Goal: Find specific page/section: Find specific page/section

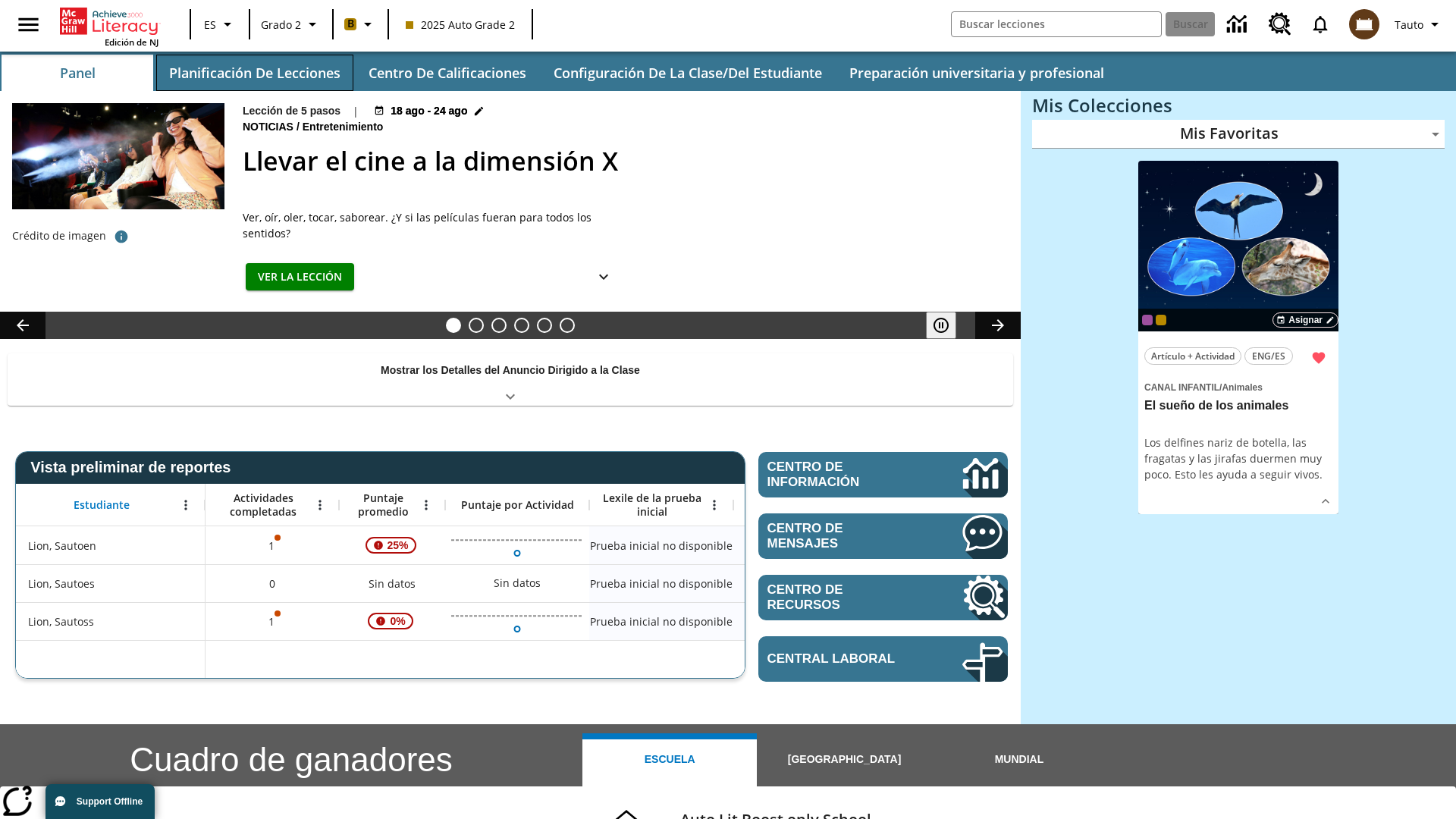
click at [254, 73] on button "Planificación de lecciones" at bounding box center [254, 72] width 197 height 36
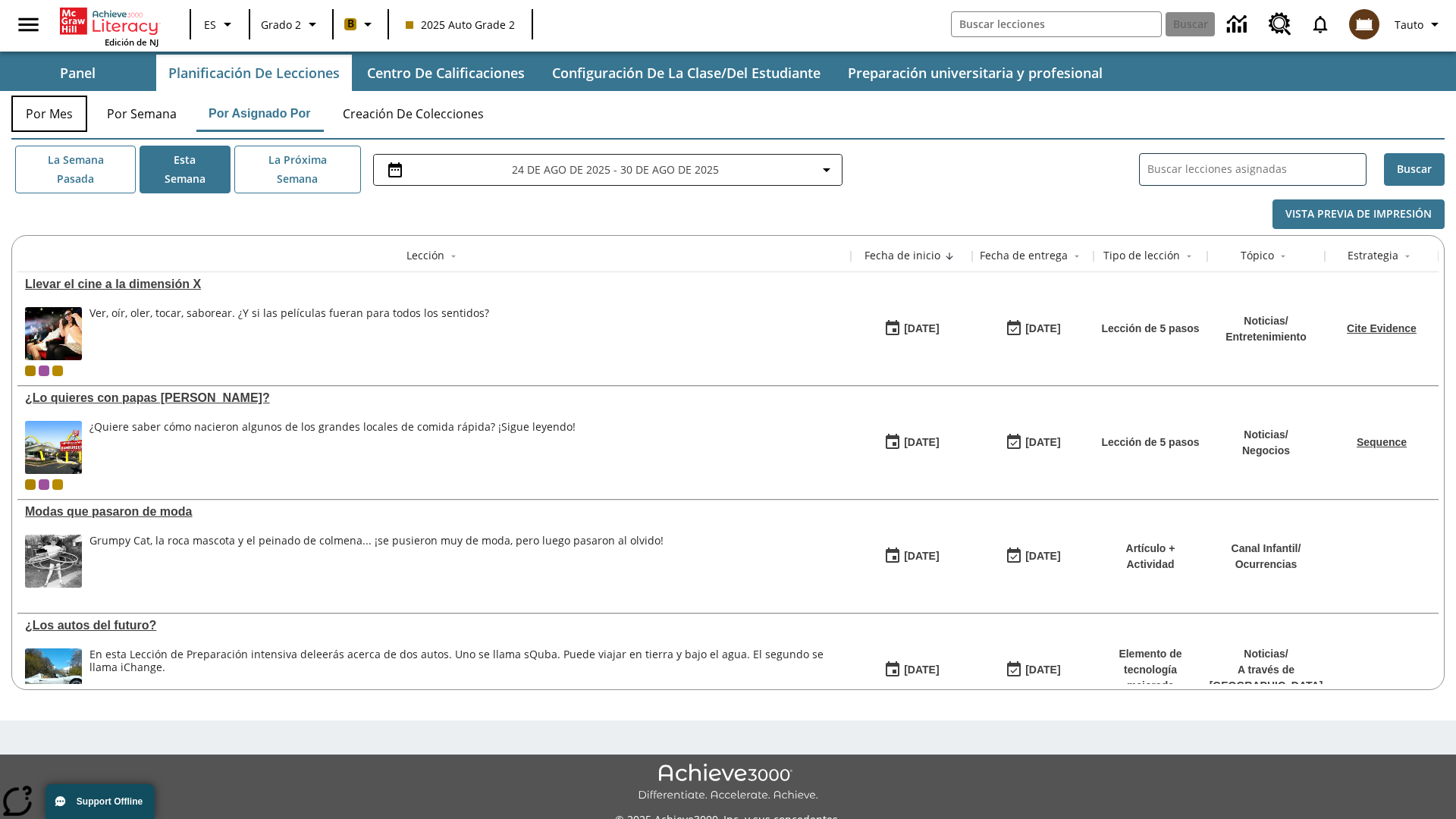
click at [49, 114] on button "Por mes" at bounding box center [49, 113] width 76 height 36
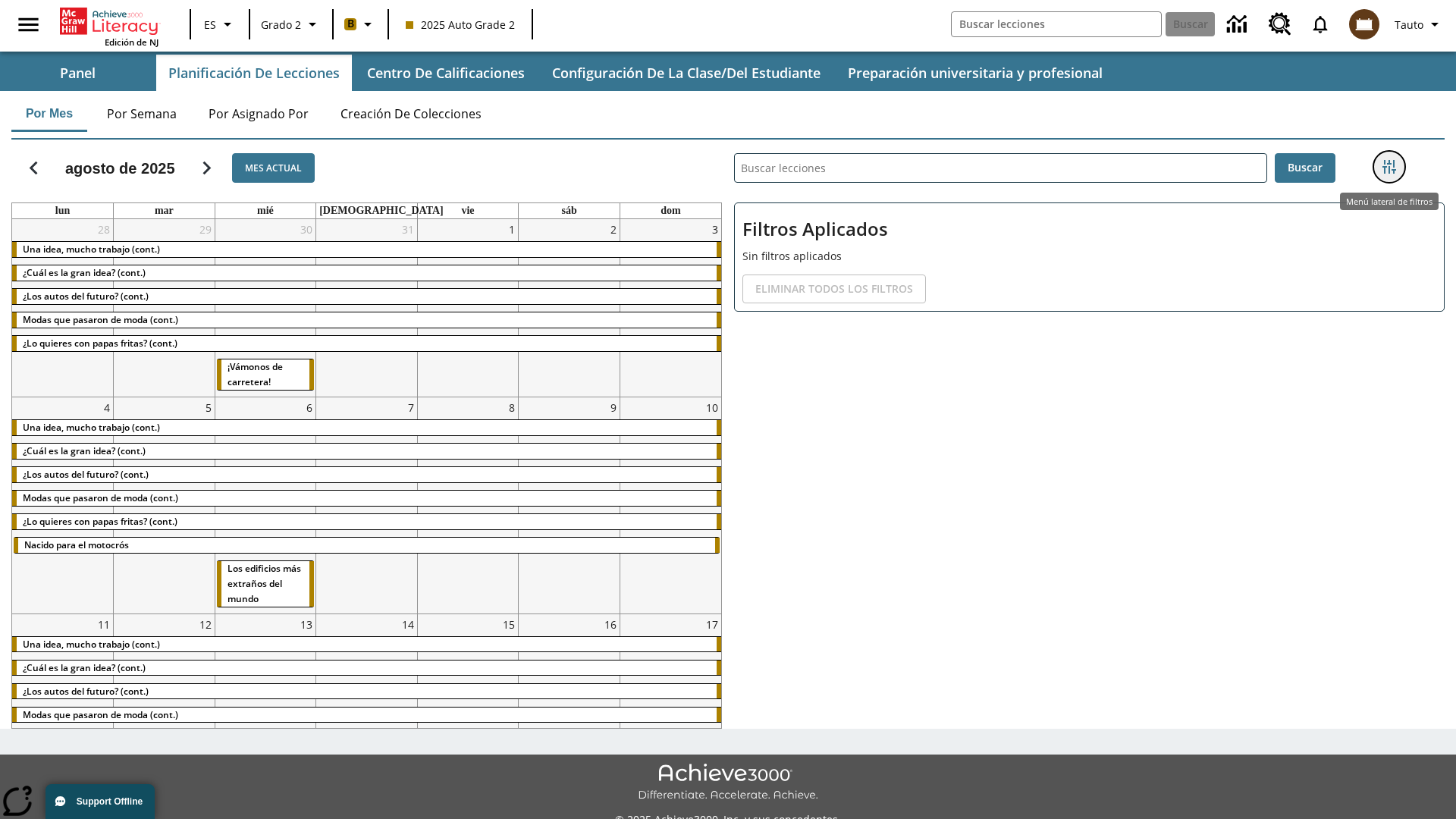
click at [1388, 167] on icon "Menú lateral de filtros" at bounding box center [1388, 167] width 14 height 14
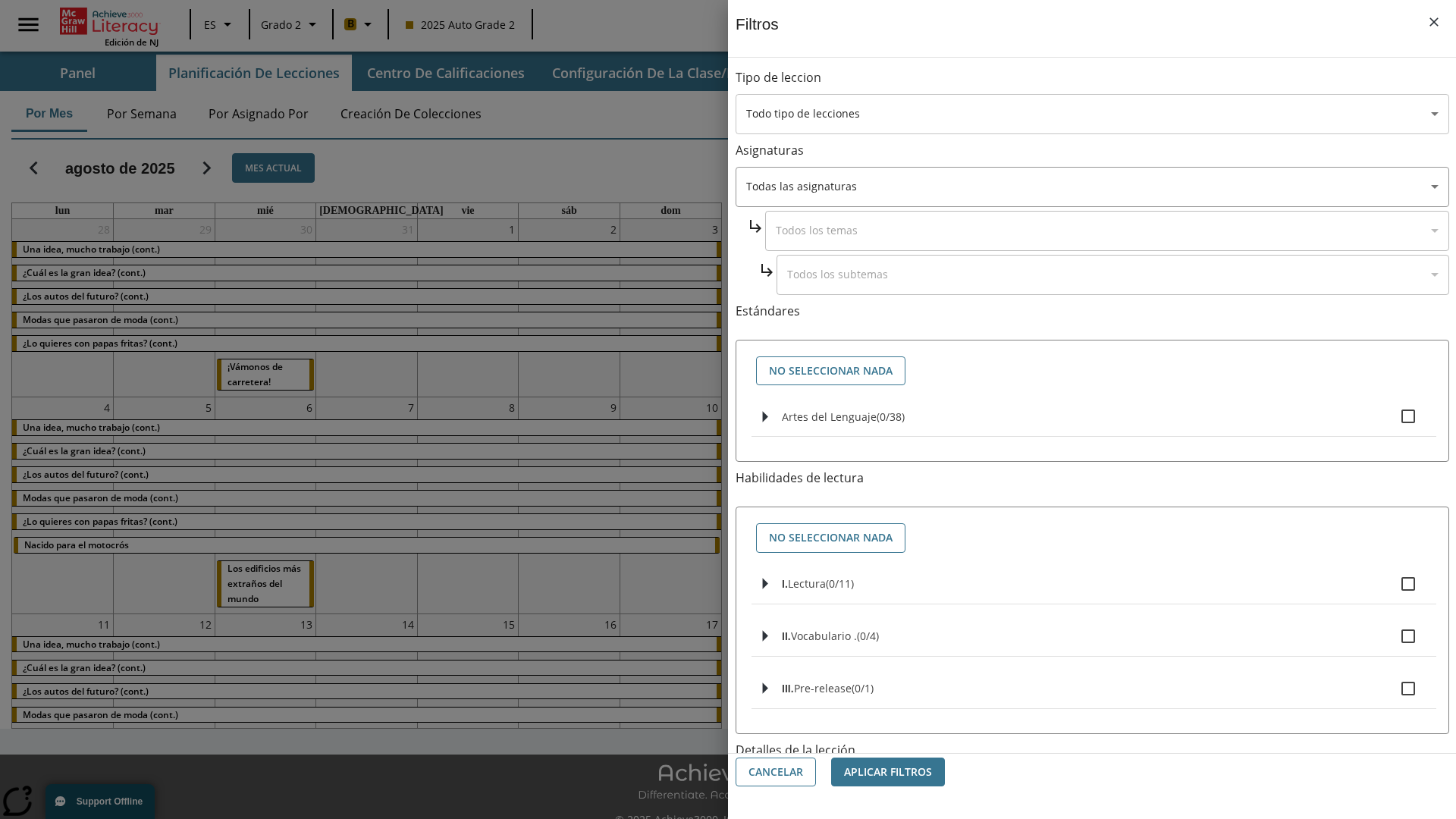
click at [1092, 114] on body "[MEDICAL_DATA] al contenido principal Edición de NJ ES Grado 2 B 2025 Auto Grad…" at bounding box center [728, 426] width 1456 height 852
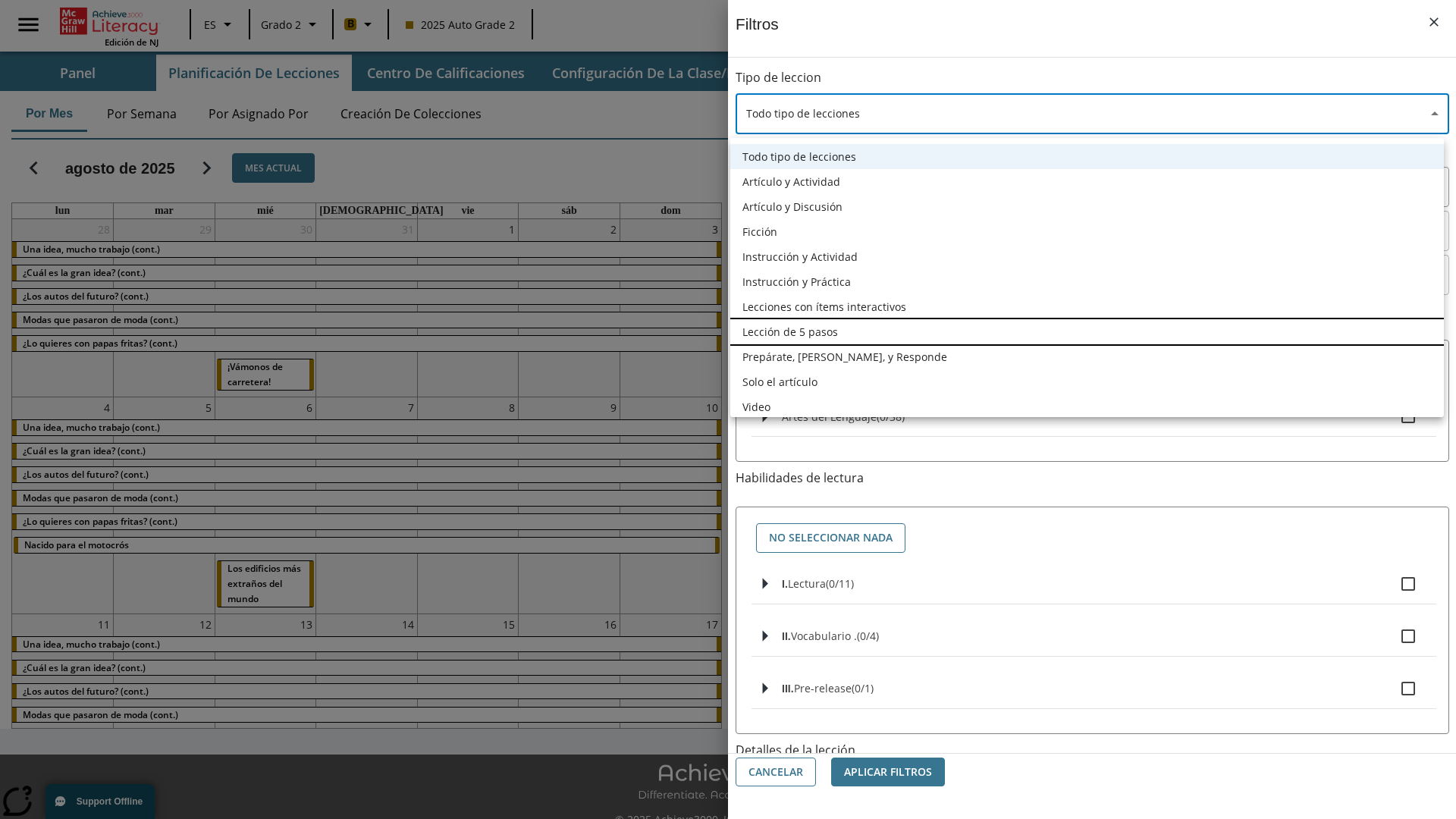
click at [1087, 331] on li "Lección de 5 pasos" at bounding box center [1086, 331] width 713 height 25
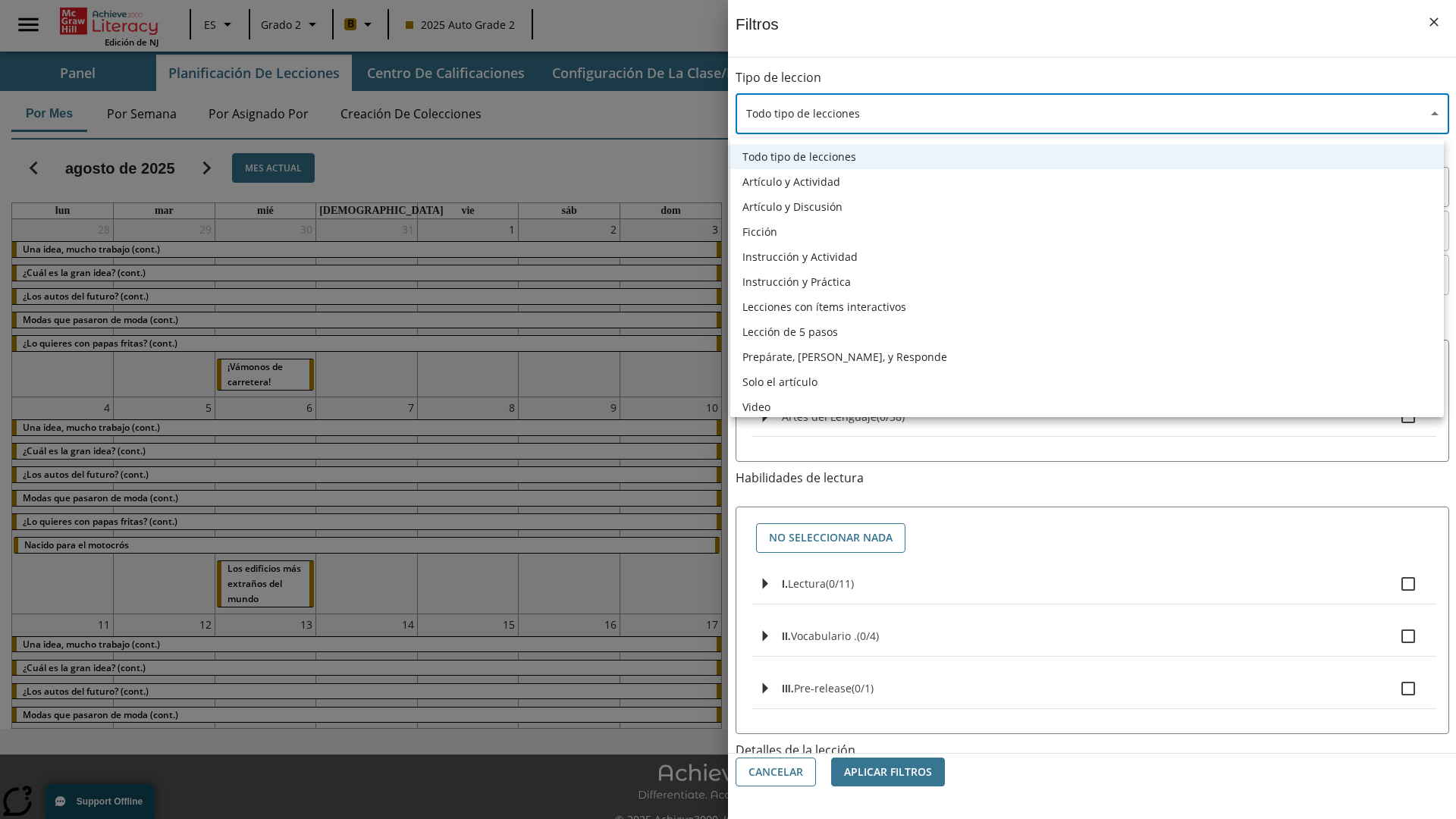
type input "1"
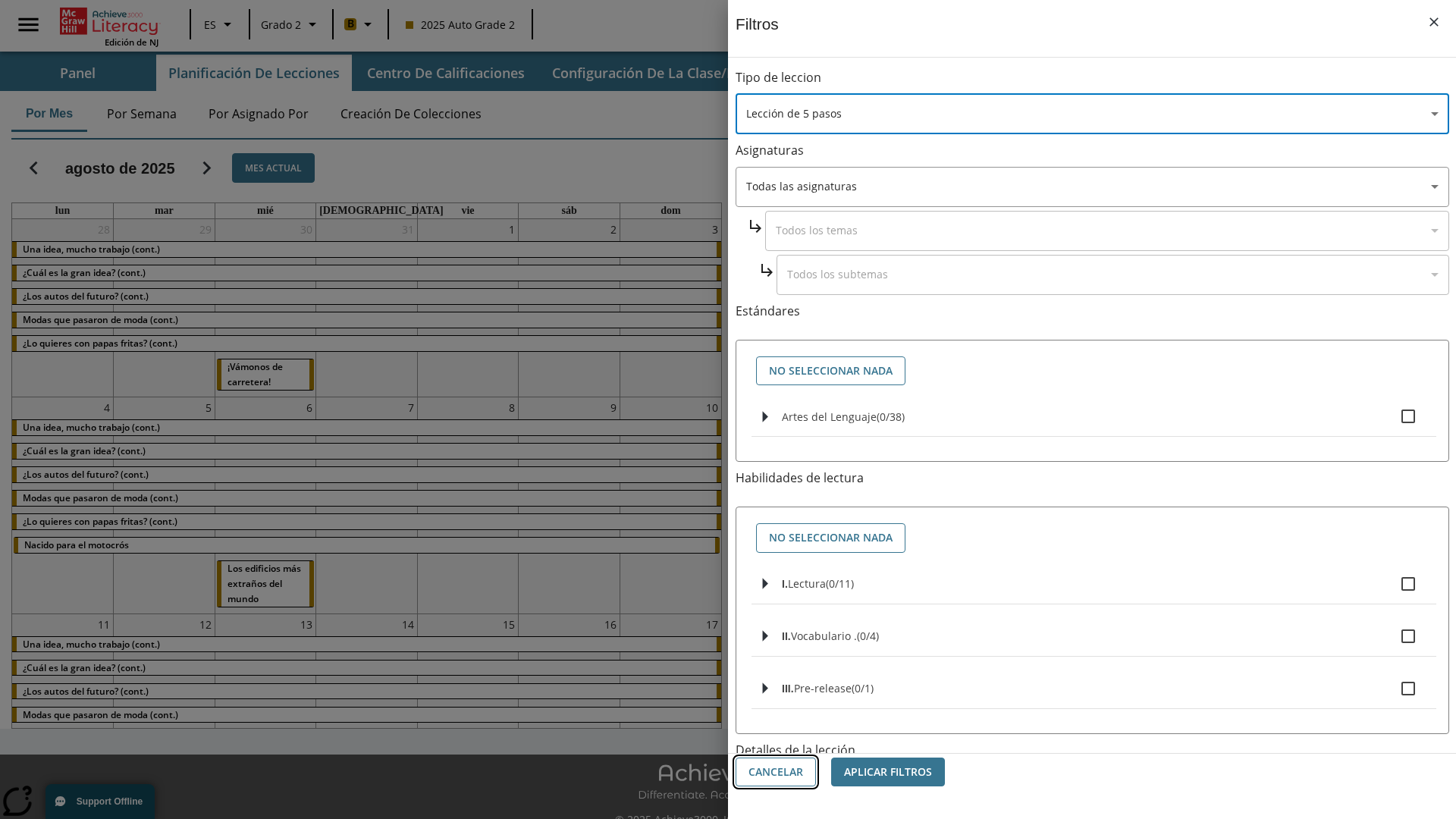
click at [776, 772] on button "Cancelar" at bounding box center [775, 773] width 80 height 30
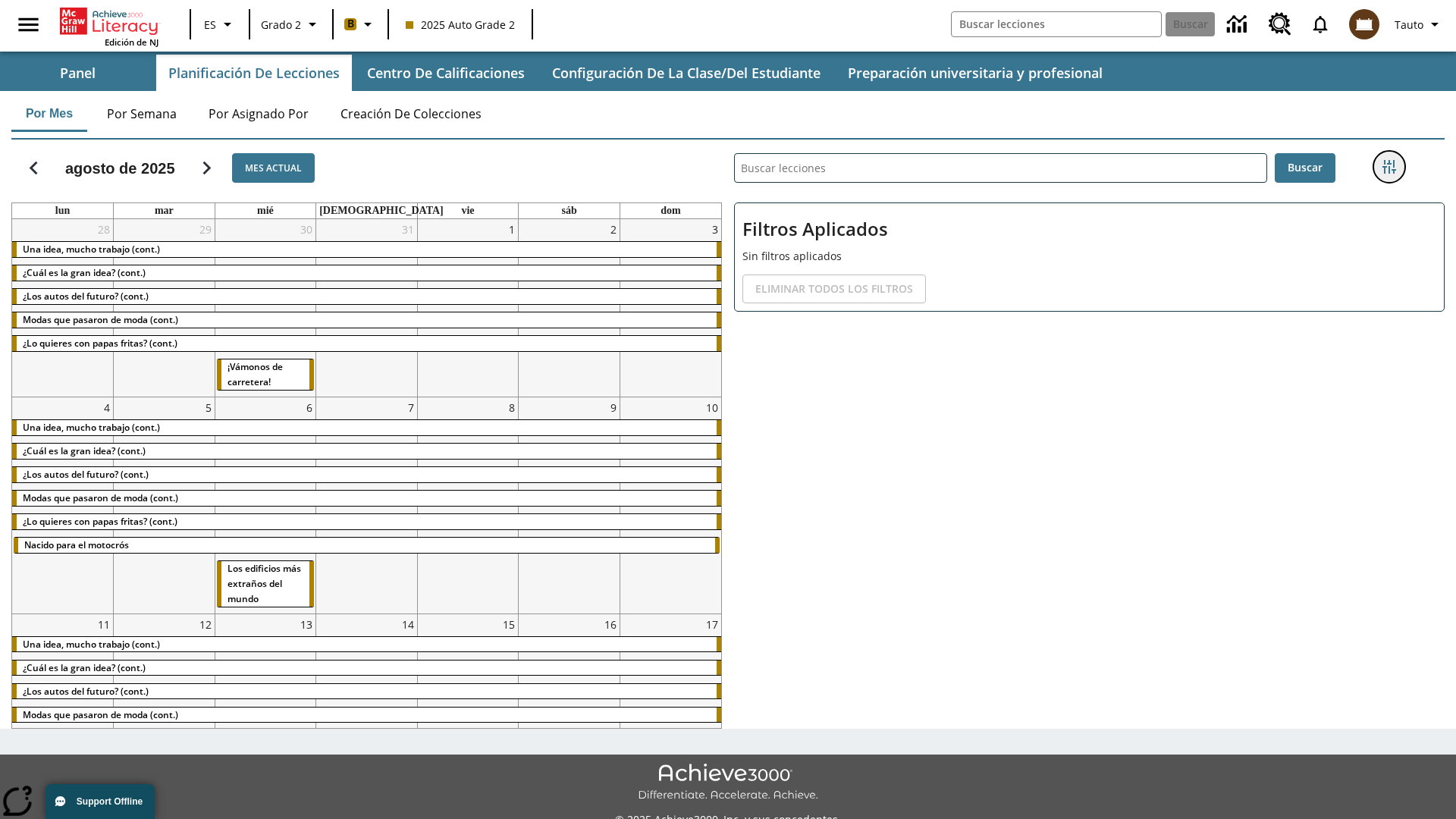
click at [1388, 167] on icon "Menú lateral de filtros" at bounding box center [1388, 167] width 14 height 14
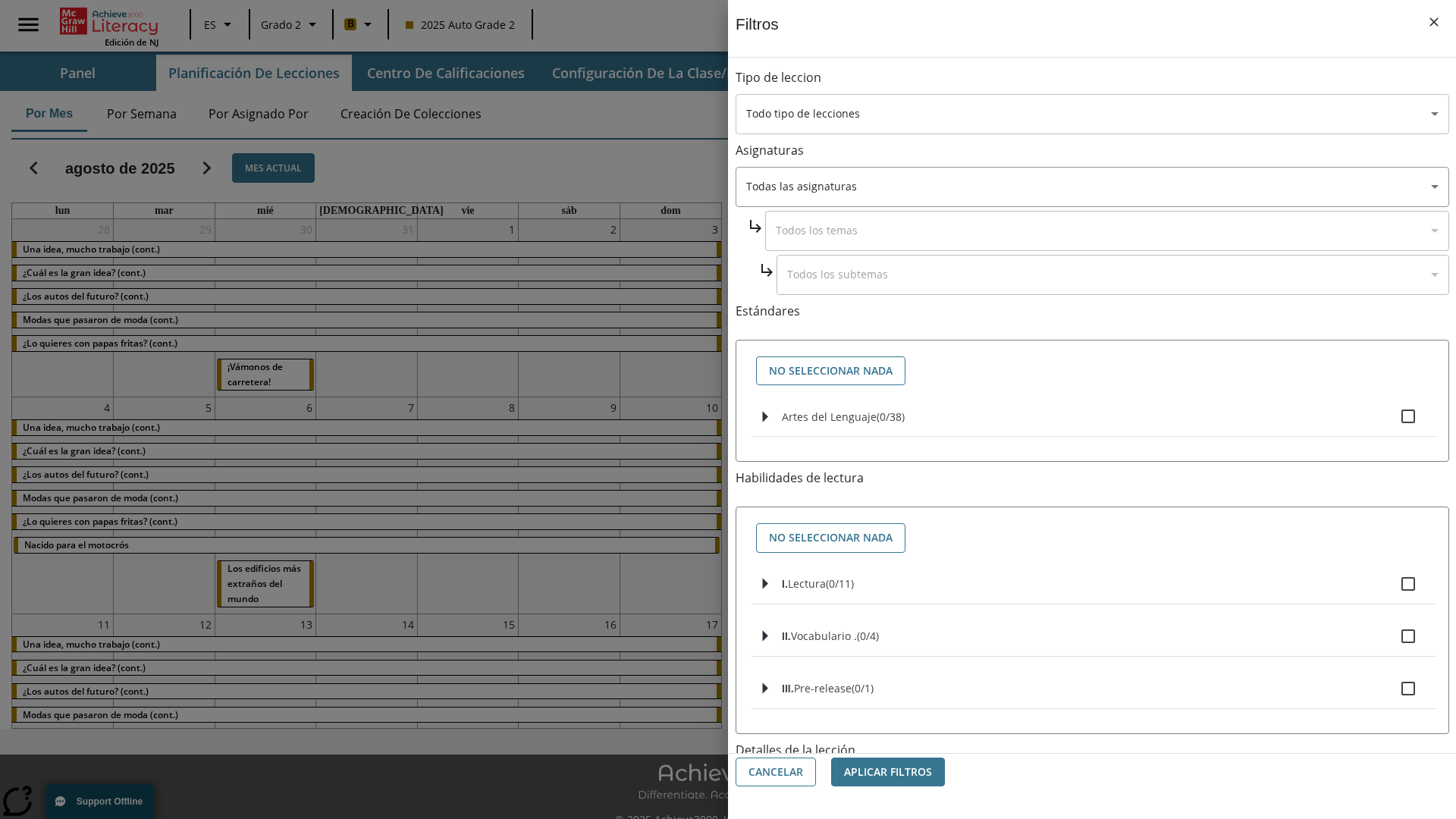
click at [1092, 114] on body "[MEDICAL_DATA] al contenido principal Edición de NJ ES Grado 2 B 2025 Auto Grad…" at bounding box center [728, 426] width 1456 height 852
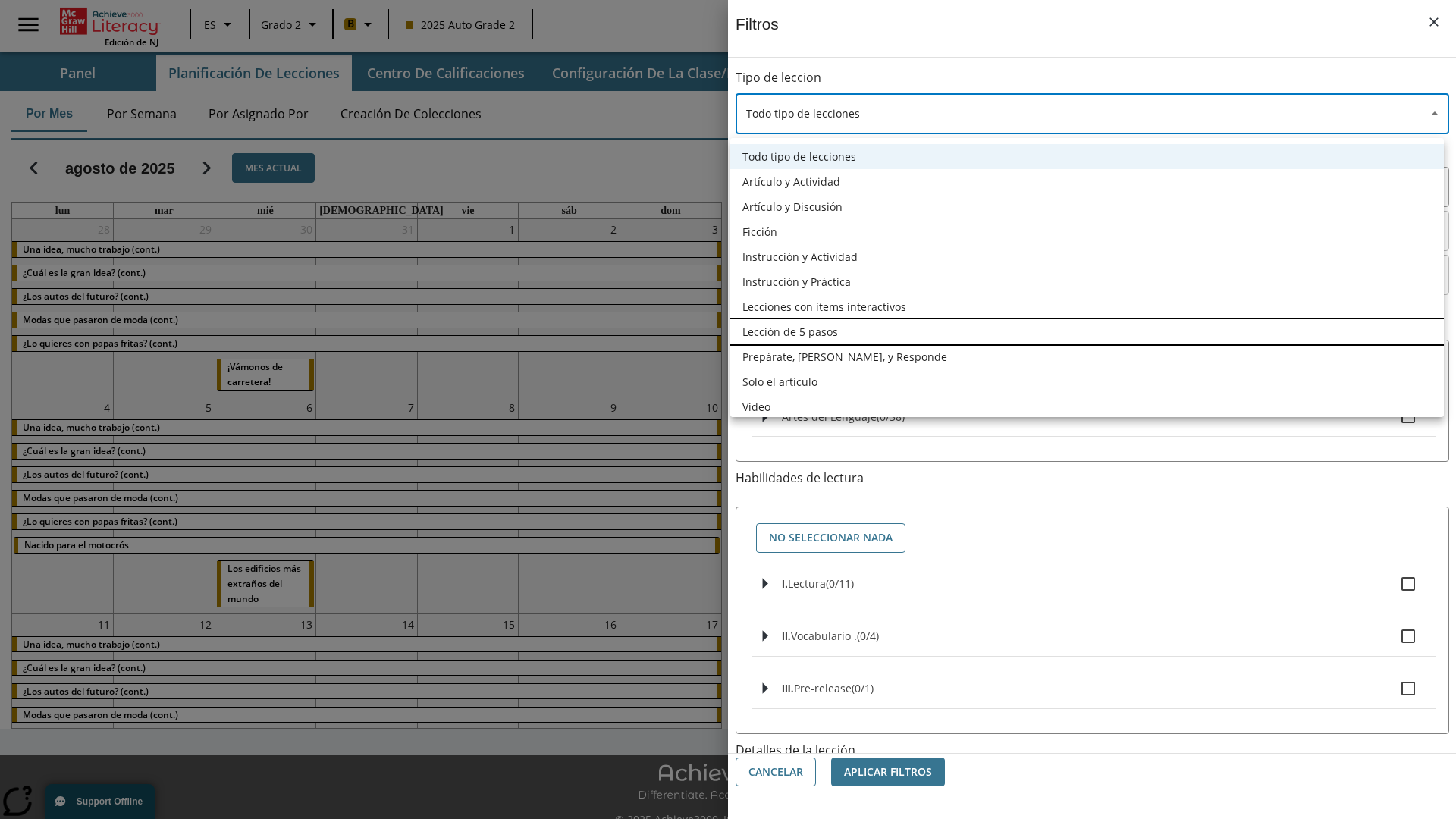
click at [1087, 331] on li "Lección de 5 pasos" at bounding box center [1086, 331] width 713 height 25
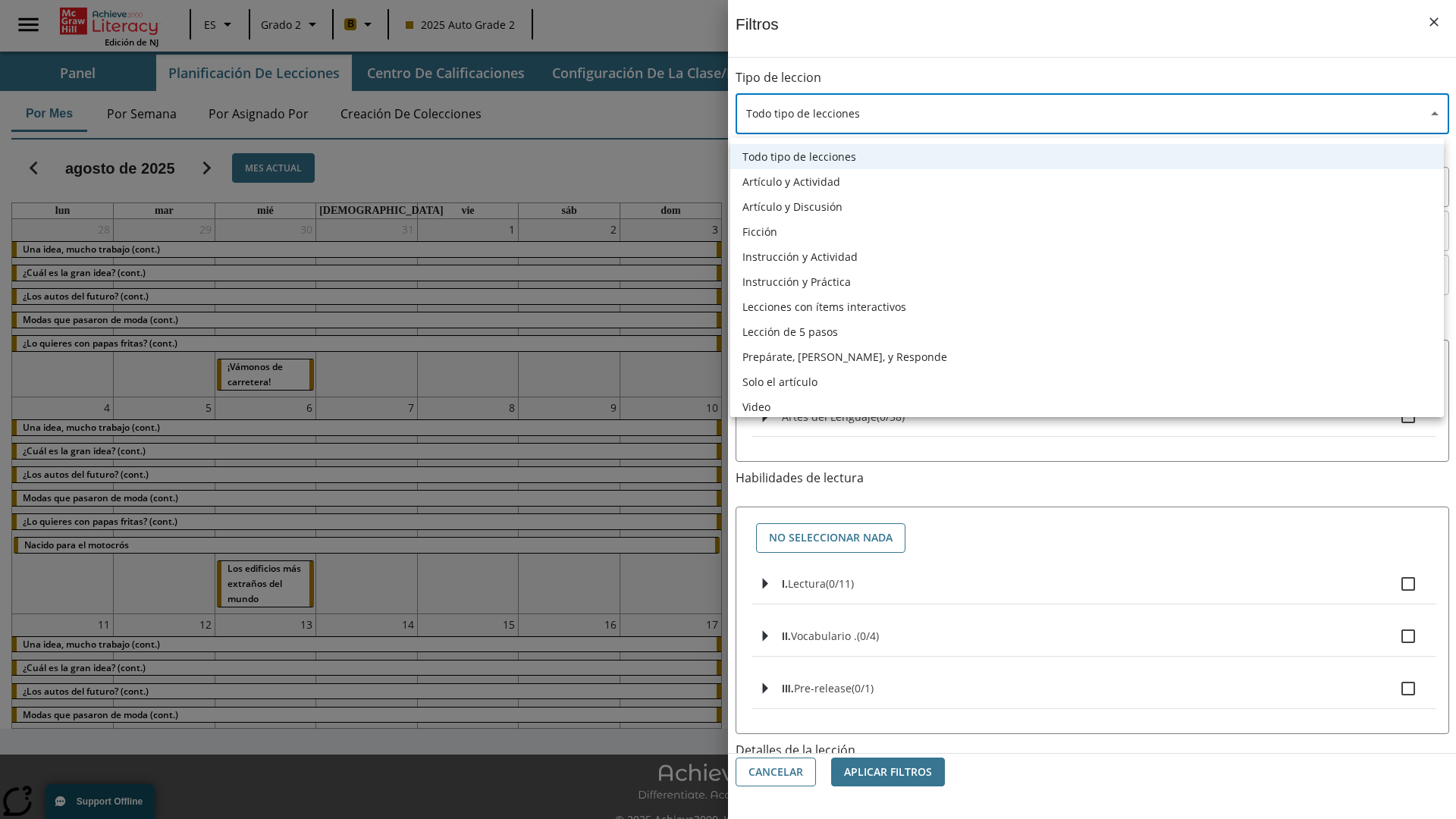
type input "1"
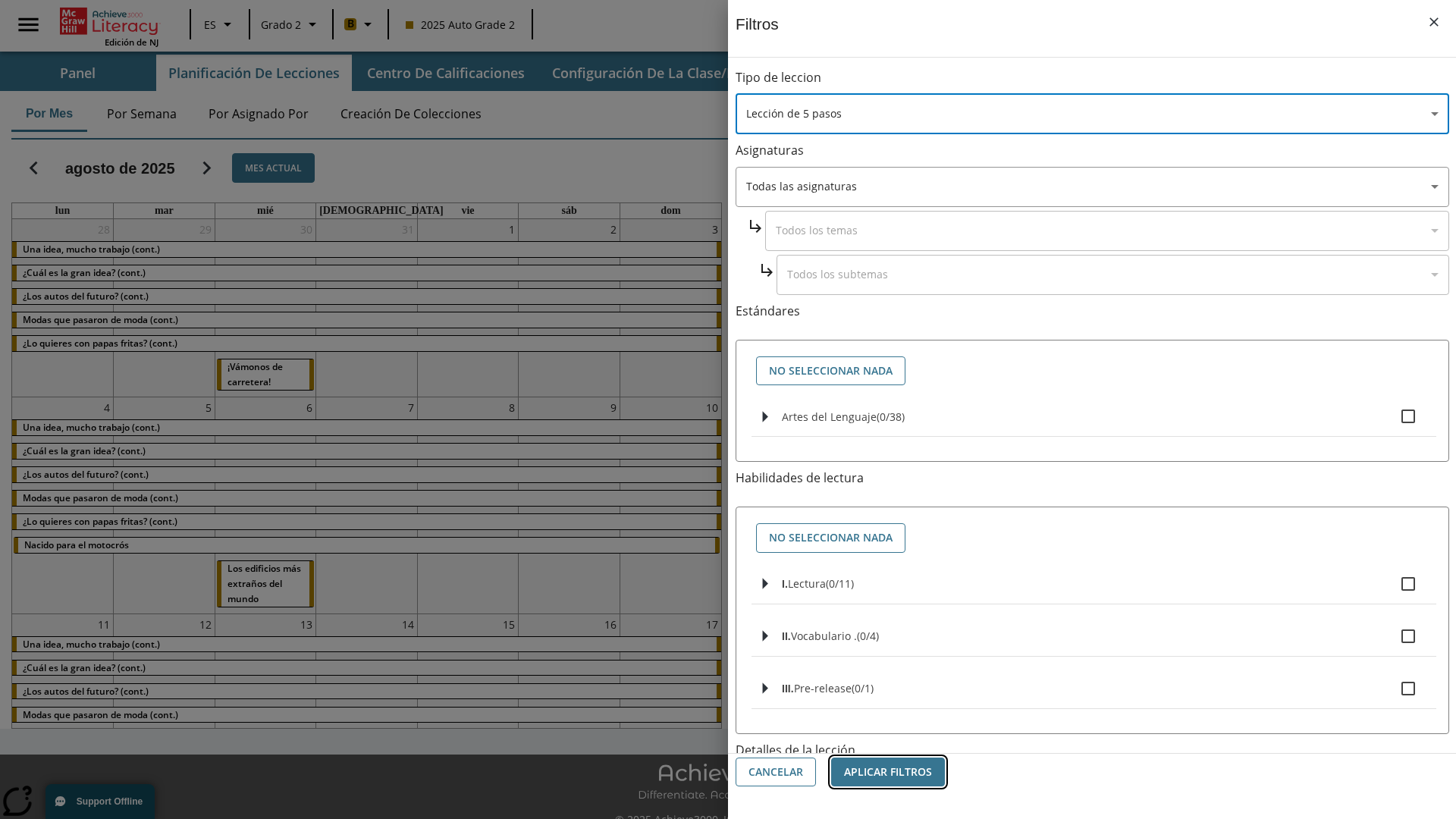
click at [888, 772] on button "Aplicar Filtros" at bounding box center [887, 773] width 114 height 30
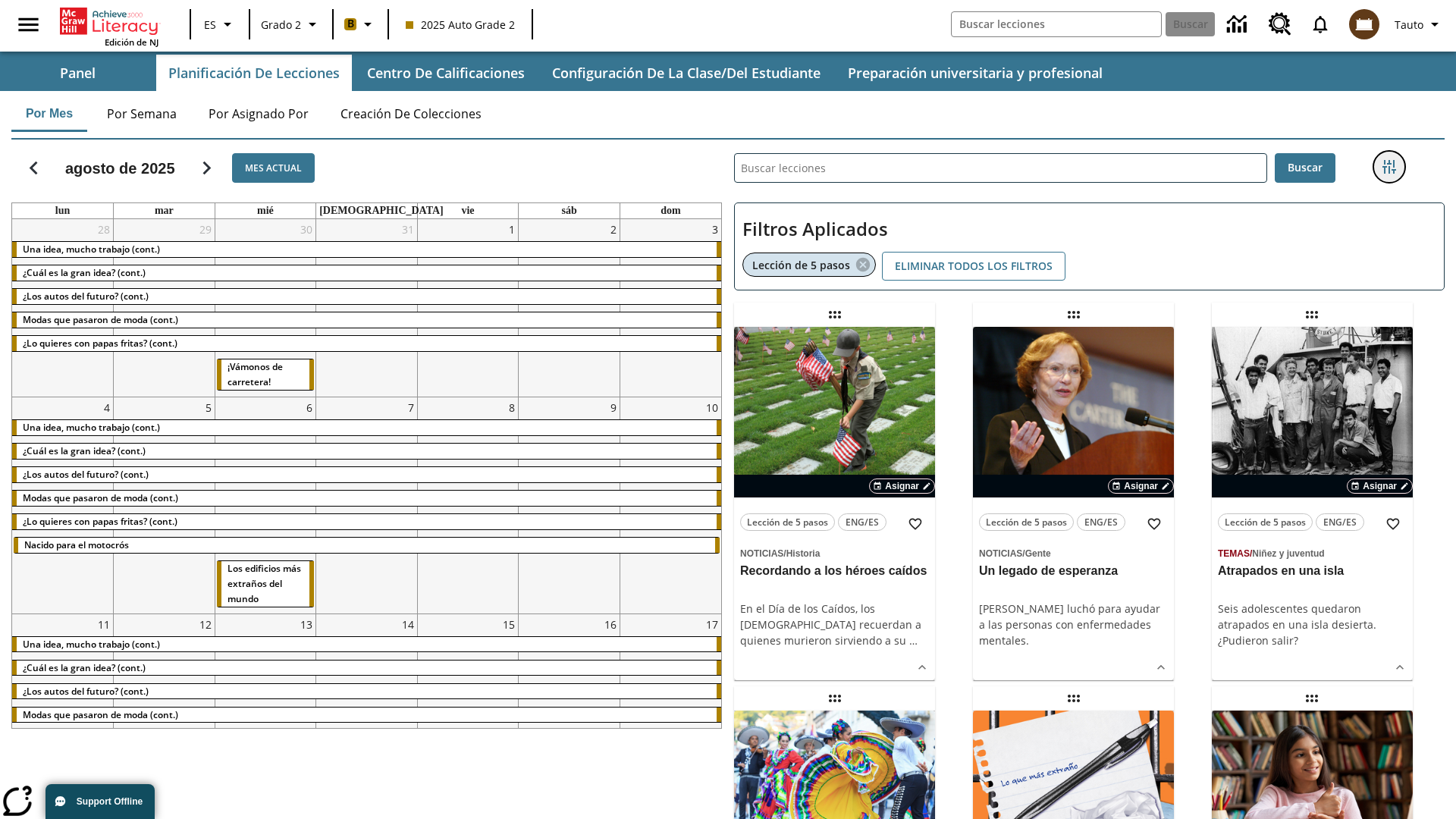
click at [1388, 167] on icon "Menú lateral de filtros" at bounding box center [1388, 167] width 14 height 14
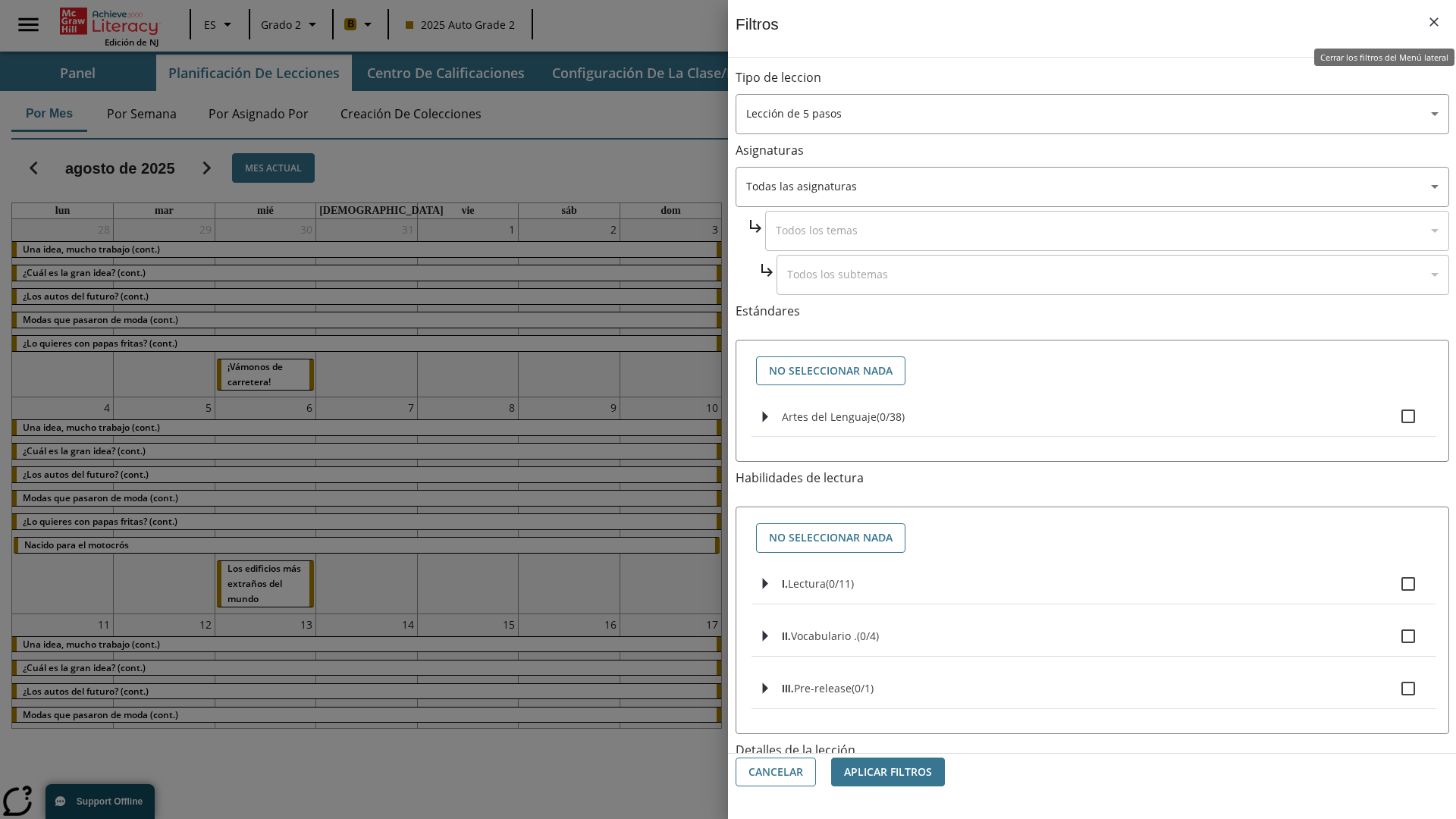
click at [1434, 22] on icon "Cerrar los filtros del Menú lateral" at bounding box center [1434, 22] width 9 height 9
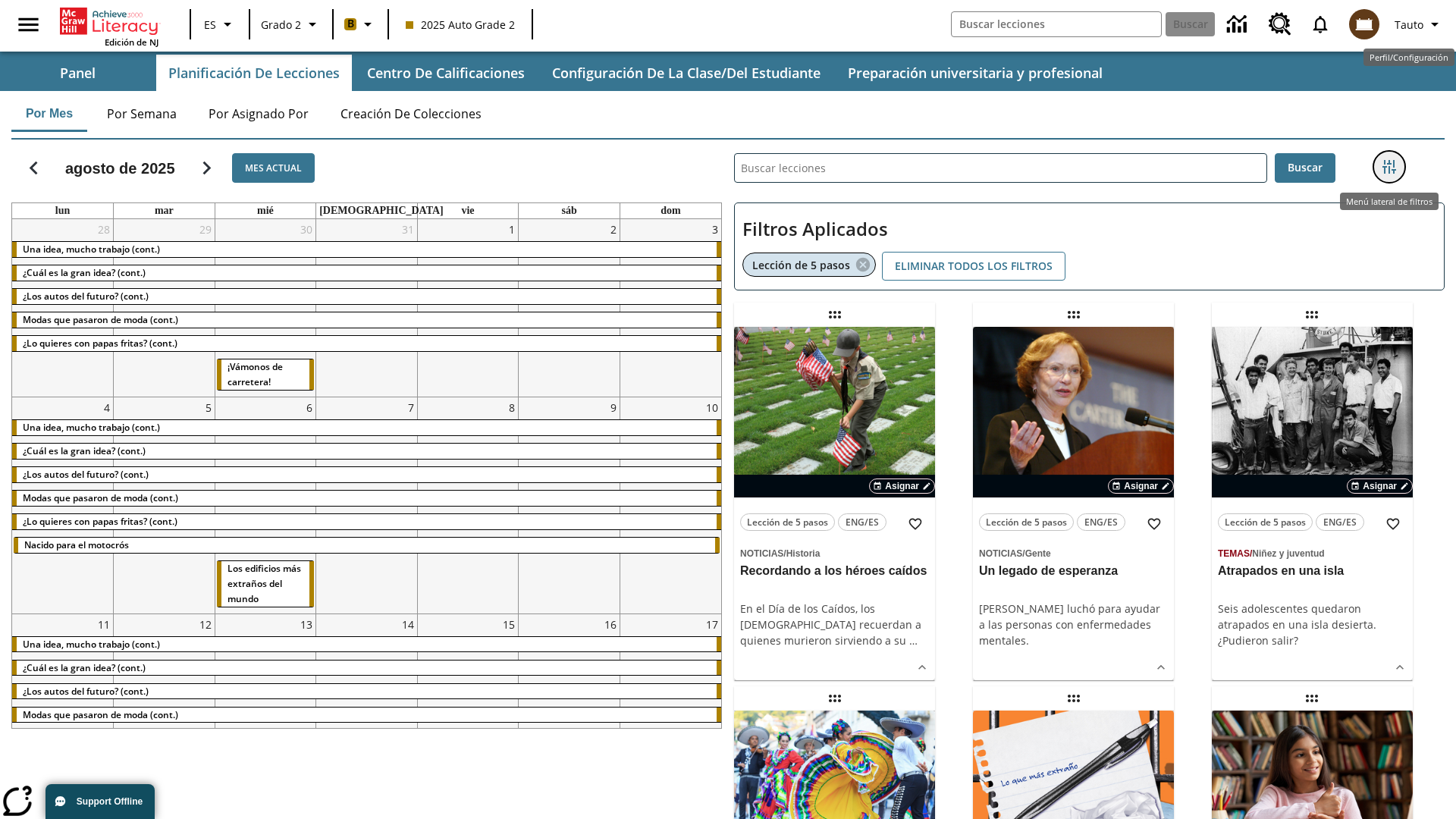
click at [1388, 167] on icon "Menú lateral de filtros" at bounding box center [1388, 167] width 14 height 14
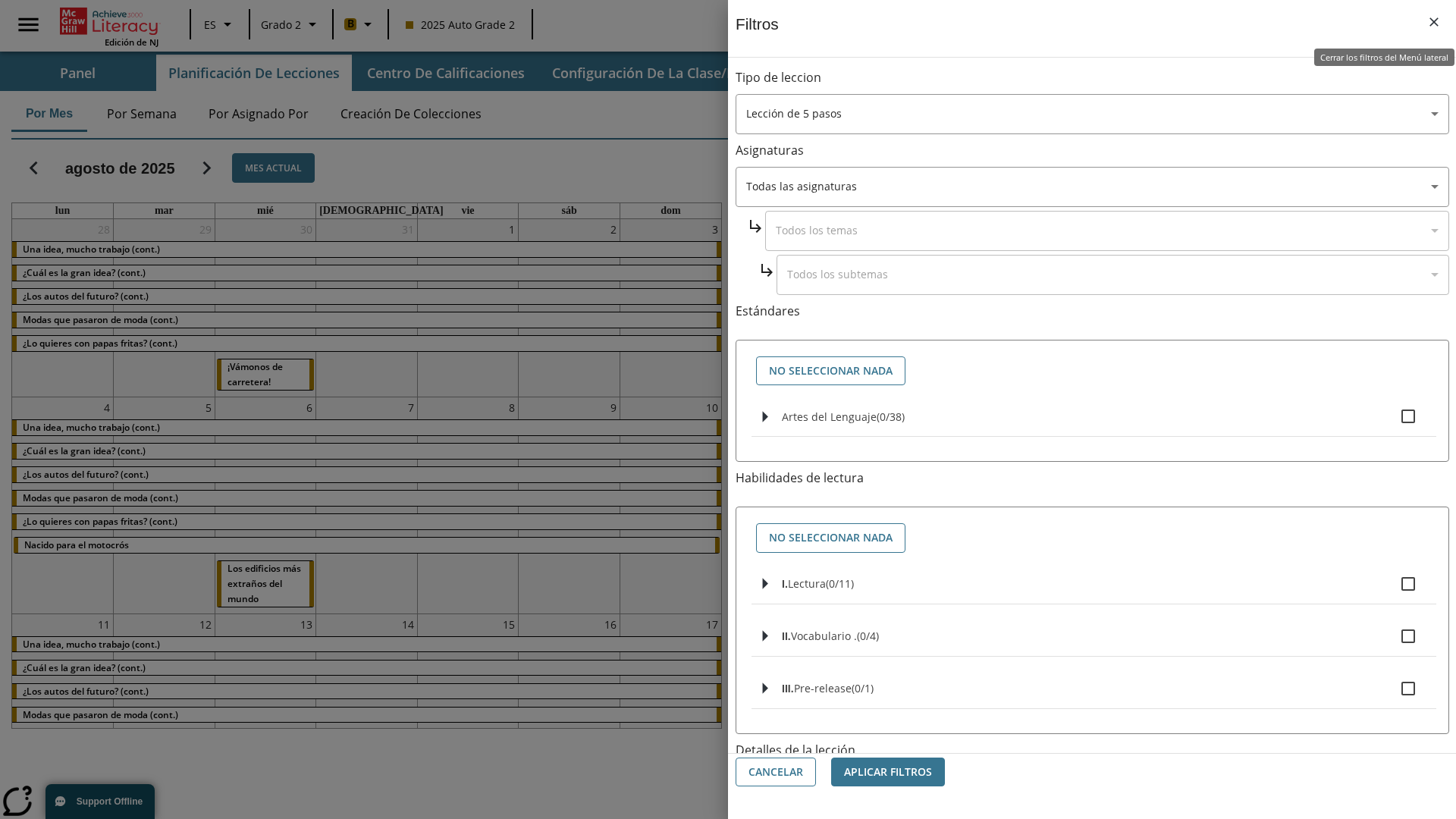
click at [1434, 22] on icon "Cerrar los filtros del Menú lateral" at bounding box center [1434, 22] width 9 height 9
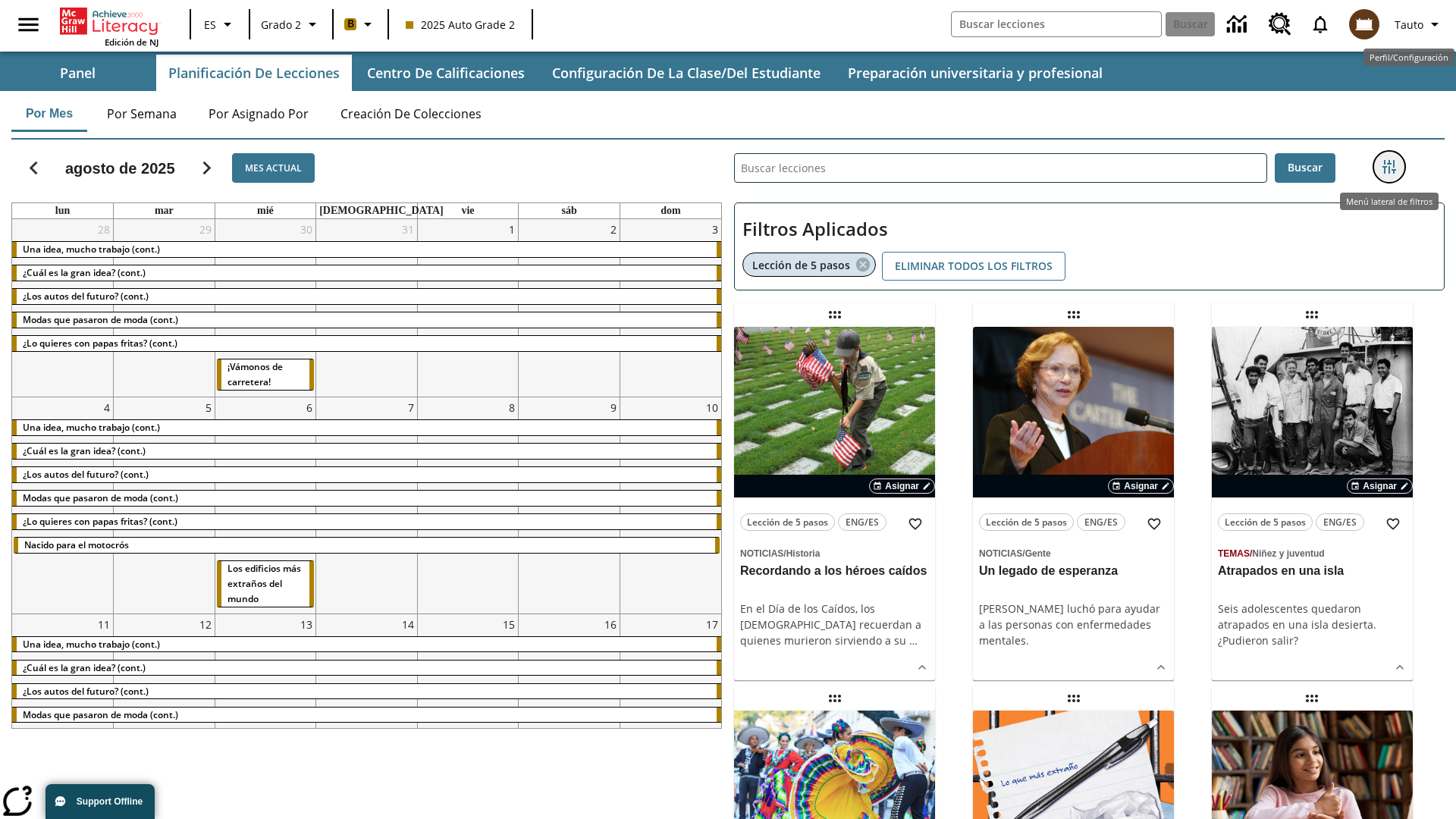
click at [1388, 167] on icon "Menú lateral de filtros" at bounding box center [1388, 167] width 14 height 14
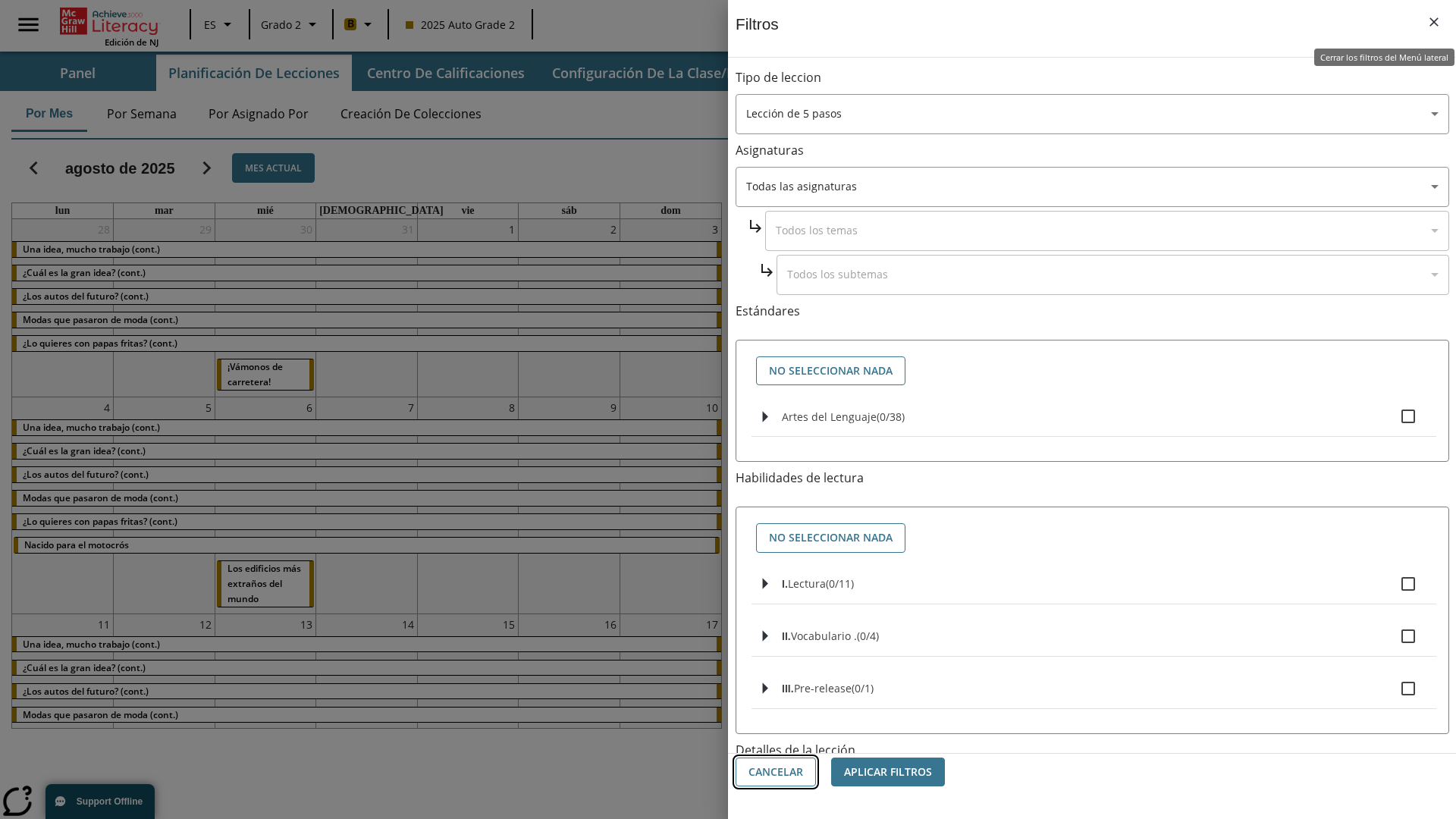
click at [776, 772] on button "Cancelar" at bounding box center [775, 773] width 80 height 30
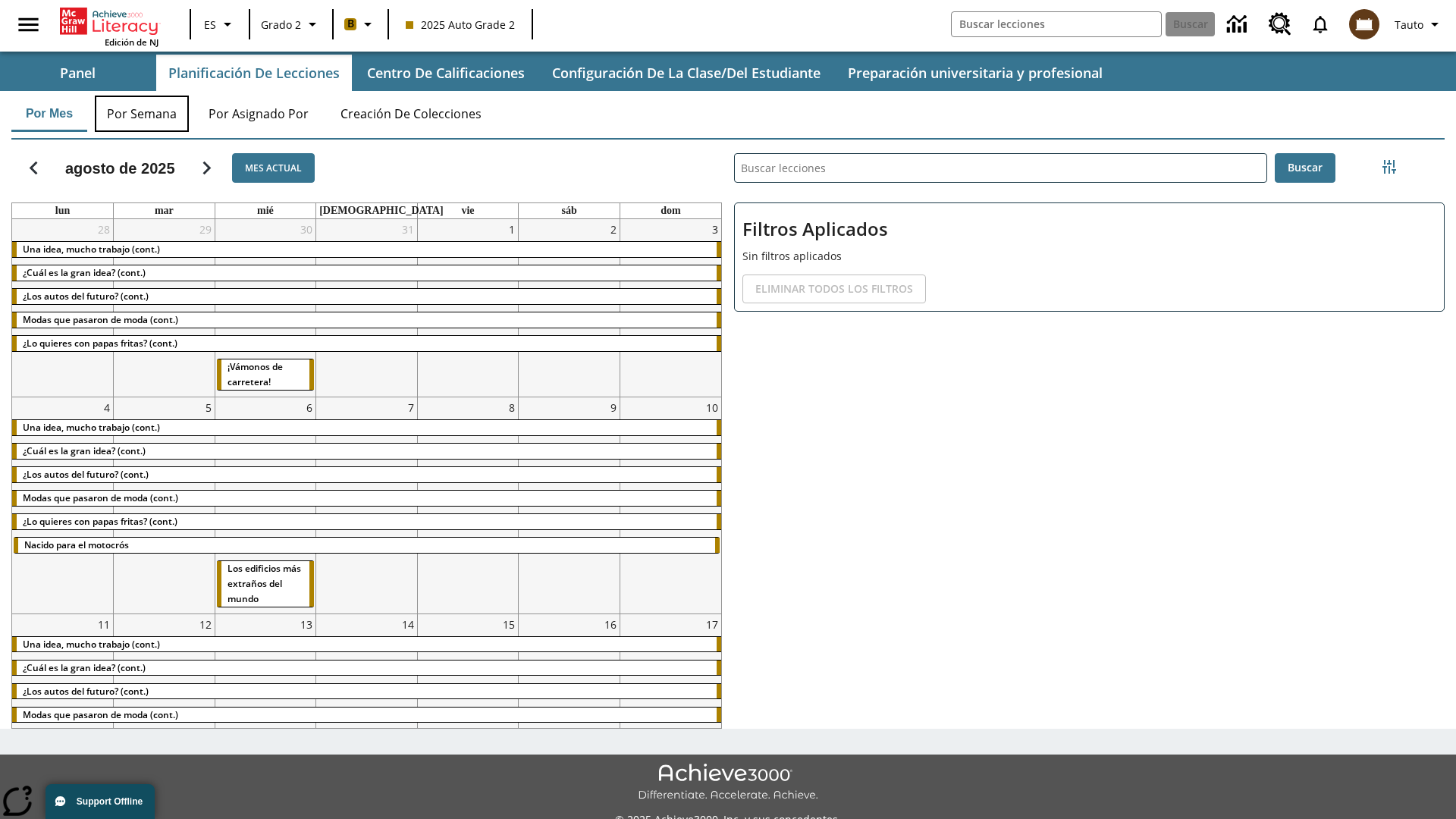
click at [142, 114] on button "Por semana" at bounding box center [142, 113] width 94 height 36
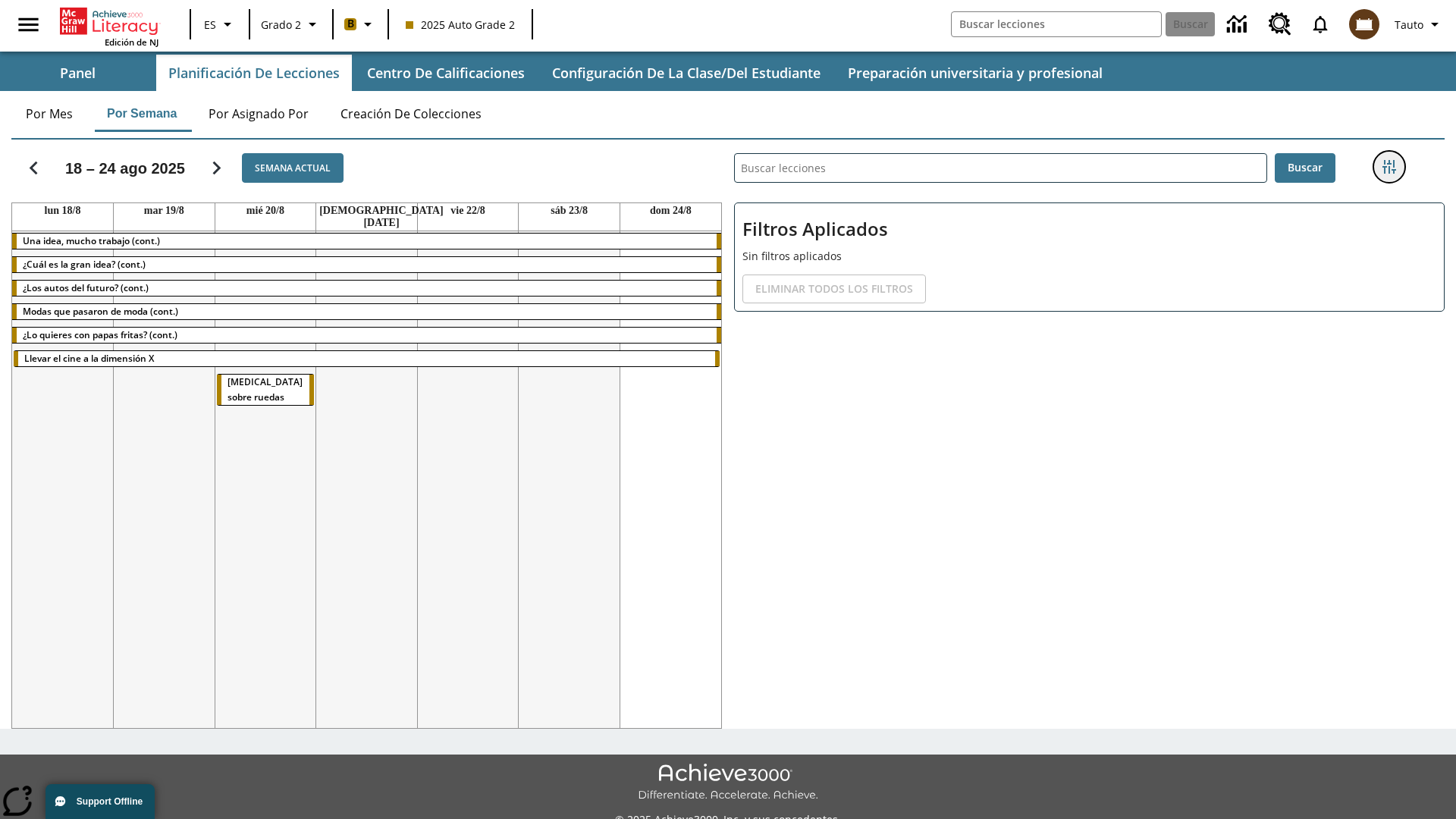
click at [1388, 167] on icon "Menú lateral de filtros" at bounding box center [1388, 167] width 14 height 14
